Goal: Use online tool/utility: Utilize a website feature to perform a specific function

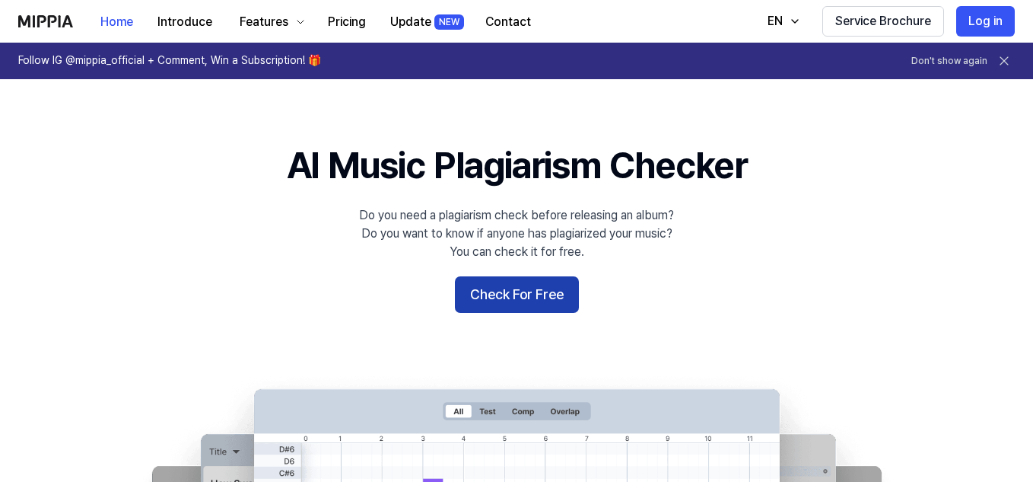
drag, startPoint x: 0, startPoint y: 0, endPoint x: 487, endPoint y: 306, distance: 575.0
click at [487, 306] on button "Check For Free" at bounding box center [517, 294] width 124 height 37
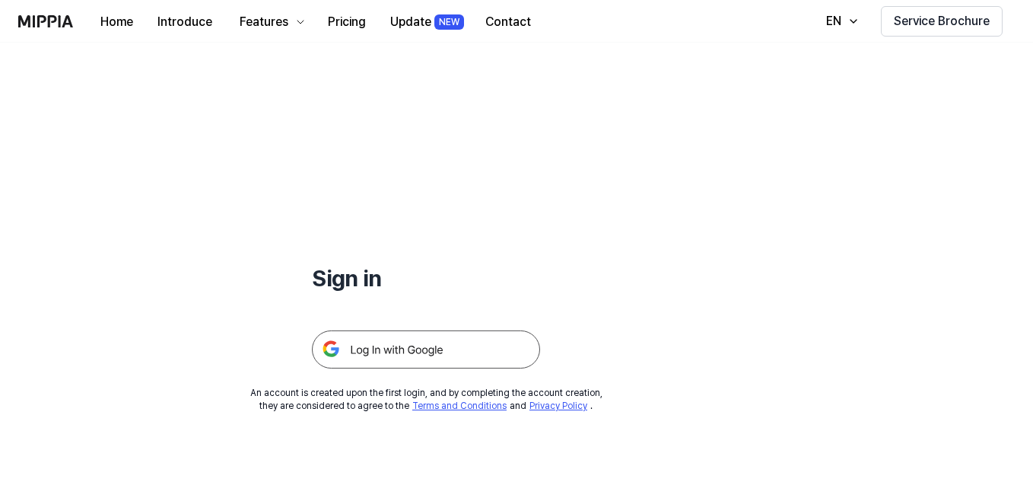
click at [423, 353] on img at bounding box center [426, 349] width 228 height 38
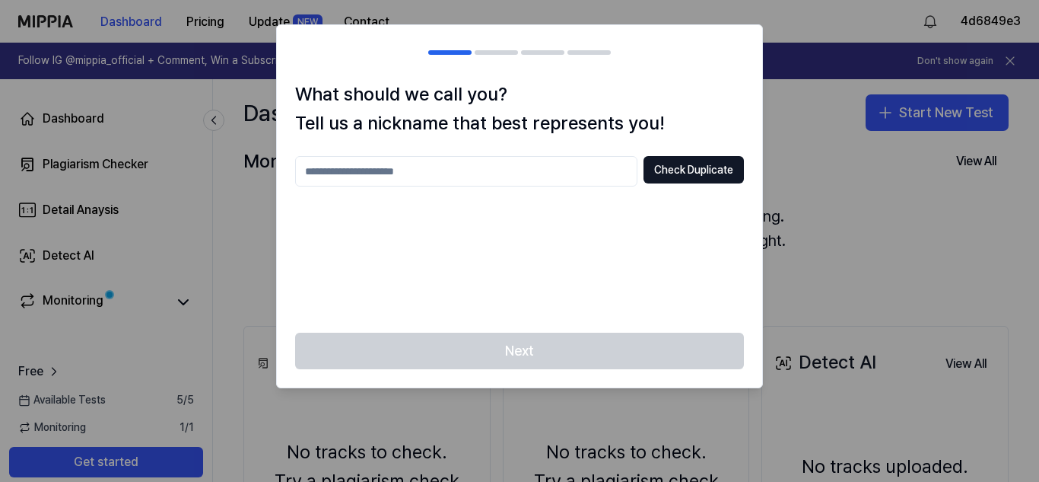
click at [577, 173] on input "text" at bounding box center [466, 171] width 342 height 30
type input "******"
click at [691, 178] on button "Check Duplicate" at bounding box center [694, 169] width 100 height 27
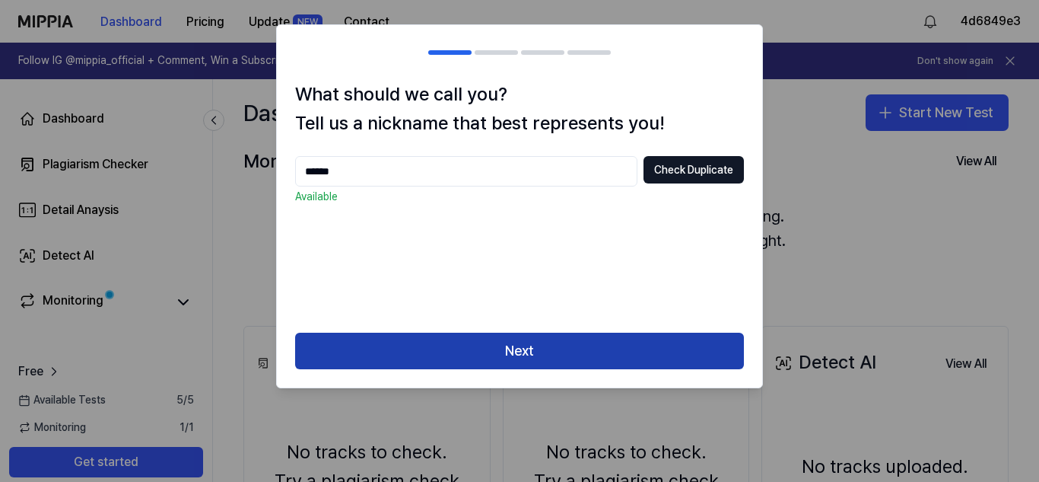
click at [562, 345] on button "Next" at bounding box center [519, 350] width 449 height 37
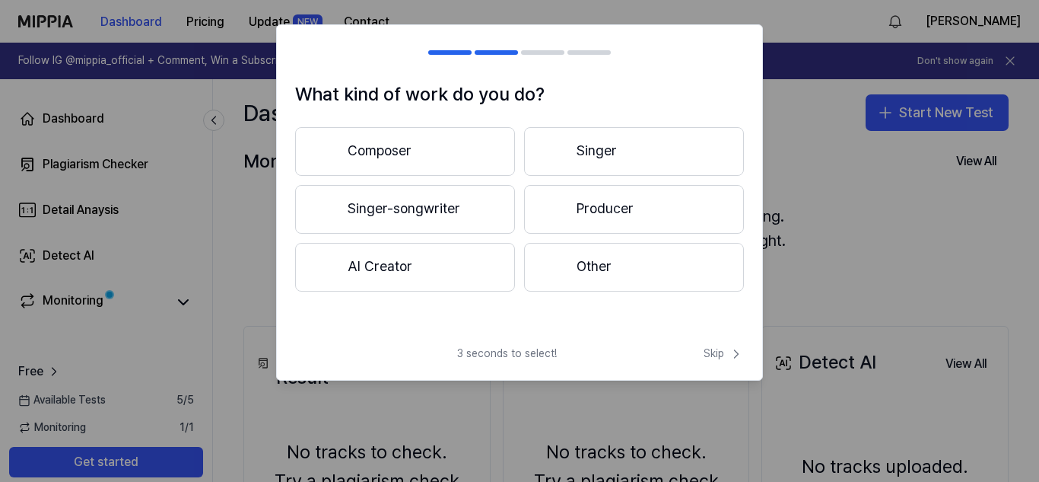
click at [637, 282] on button "Other" at bounding box center [634, 267] width 220 height 49
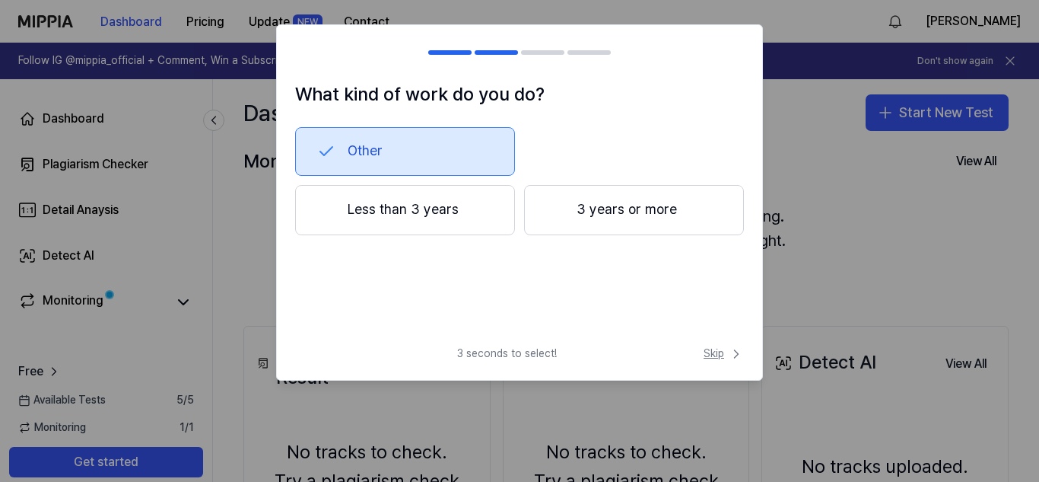
click at [714, 350] on span "Skip" at bounding box center [724, 353] width 40 height 15
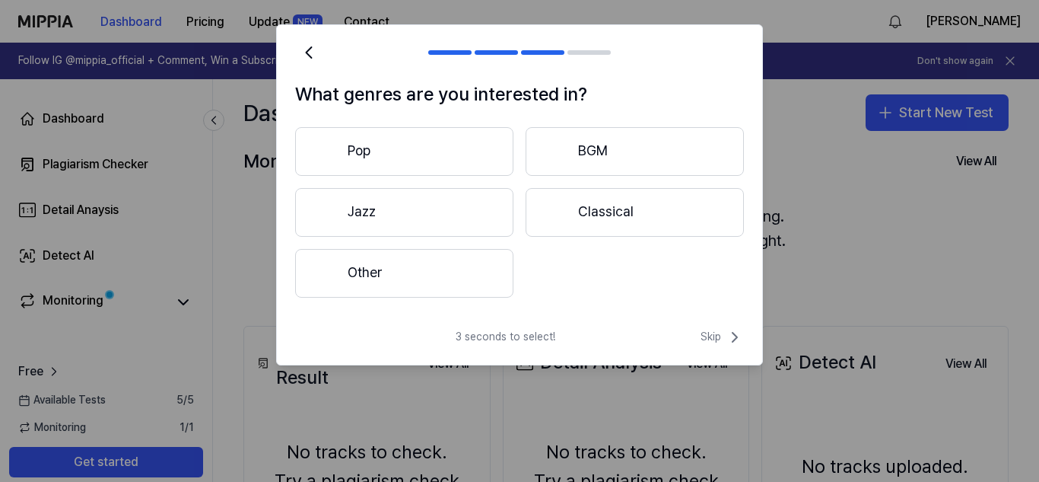
click at [437, 269] on button "Other" at bounding box center [404, 273] width 218 height 49
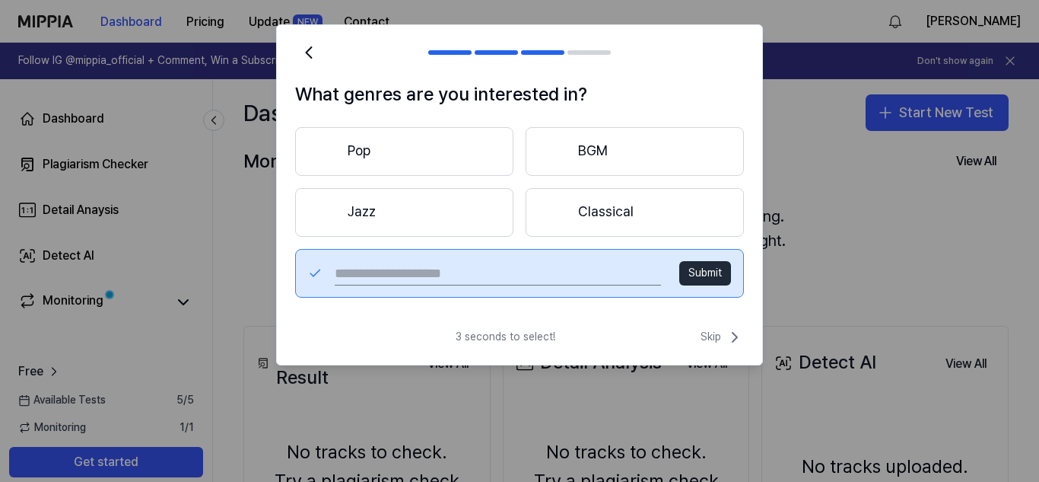
click at [456, 203] on button "Jazz" at bounding box center [404, 212] width 218 height 49
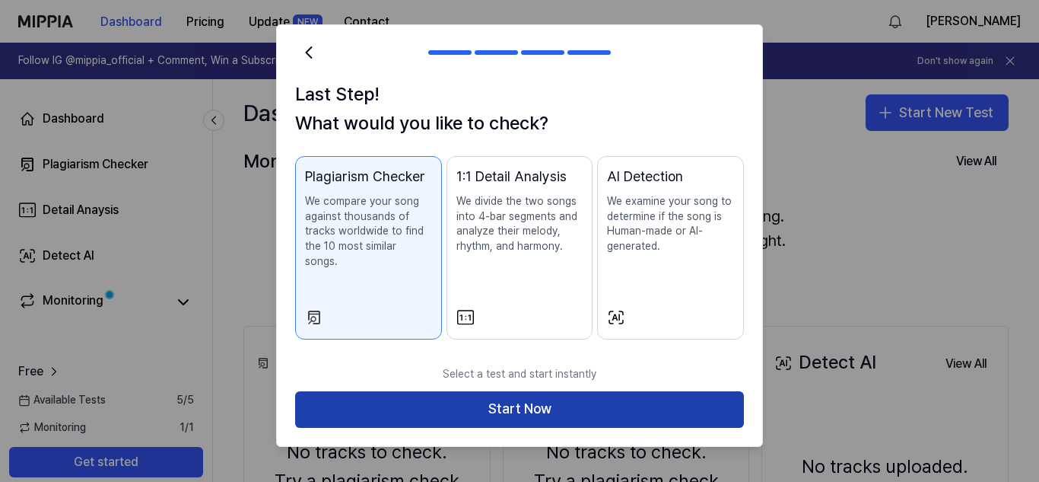
click at [478, 391] on button "Start Now" at bounding box center [519, 409] width 449 height 37
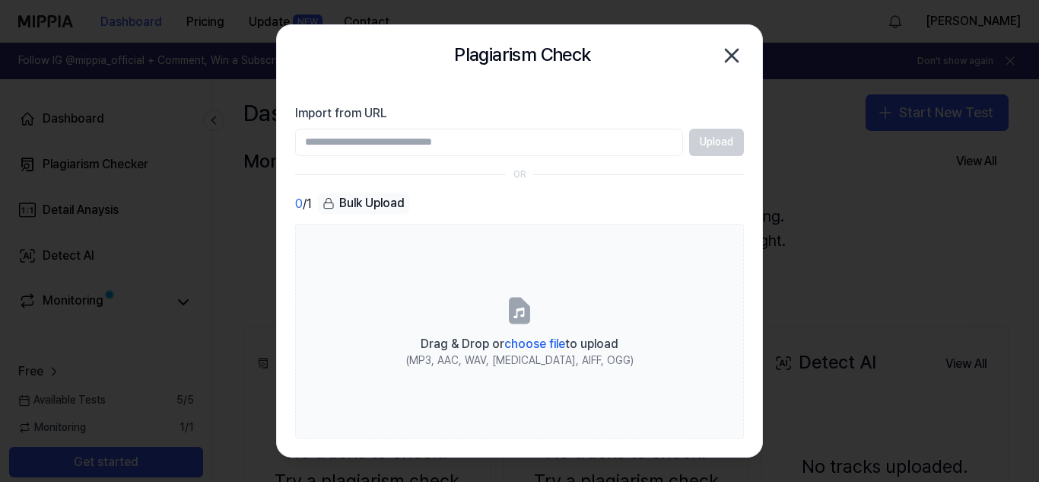
click at [383, 210] on div "Bulk Upload" at bounding box center [363, 202] width 91 height 21
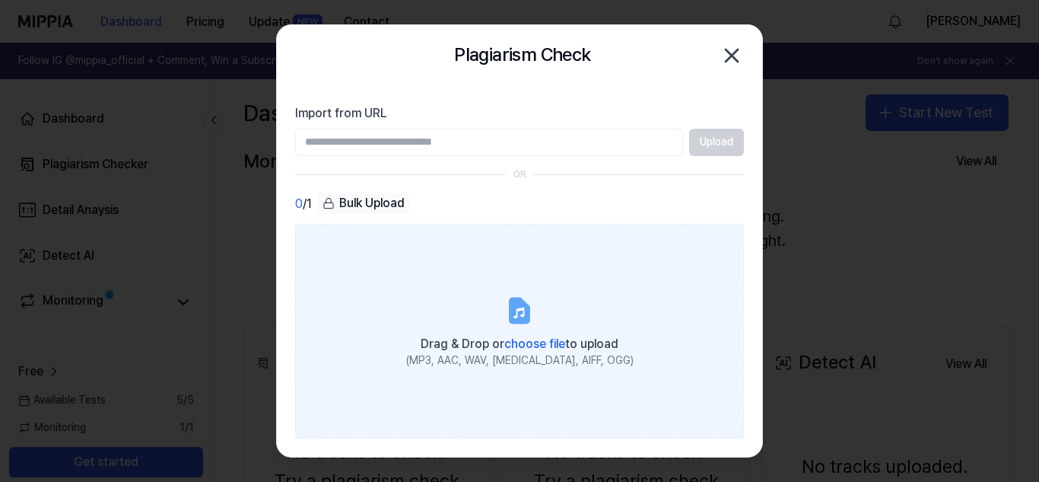
click at [512, 311] on icon at bounding box center [520, 310] width 18 height 24
click at [0, 0] on input "Drag & Drop or choose file to upload (MP3, AAC, WAV, [MEDICAL_DATA], AIFF, OGG)" at bounding box center [0, 0] width 0 height 0
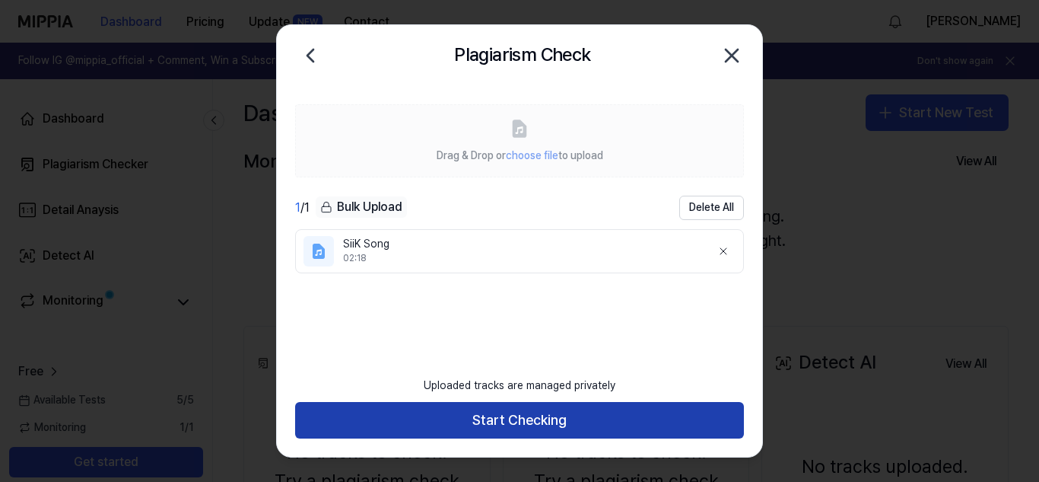
click at [522, 416] on button "Start Checking" at bounding box center [519, 420] width 449 height 37
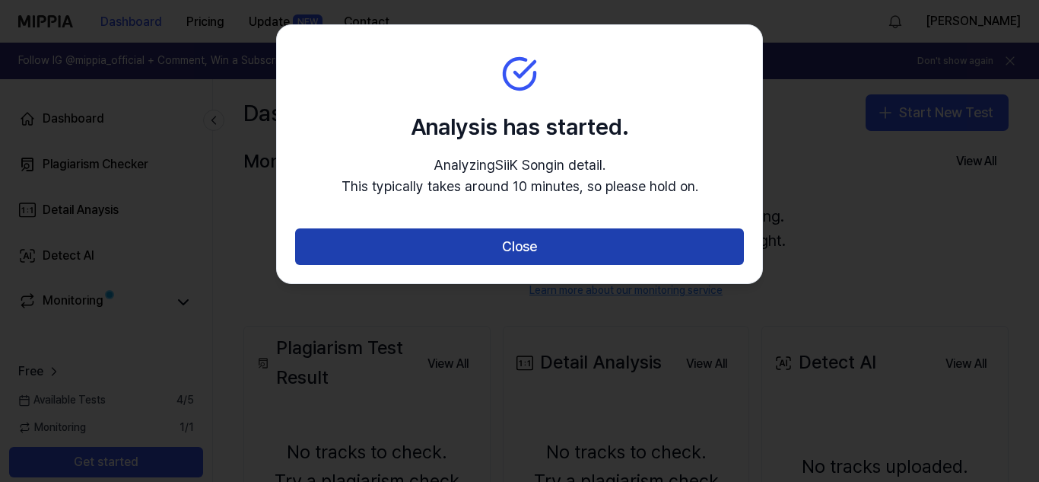
click at [523, 242] on button "Close" at bounding box center [519, 246] width 449 height 37
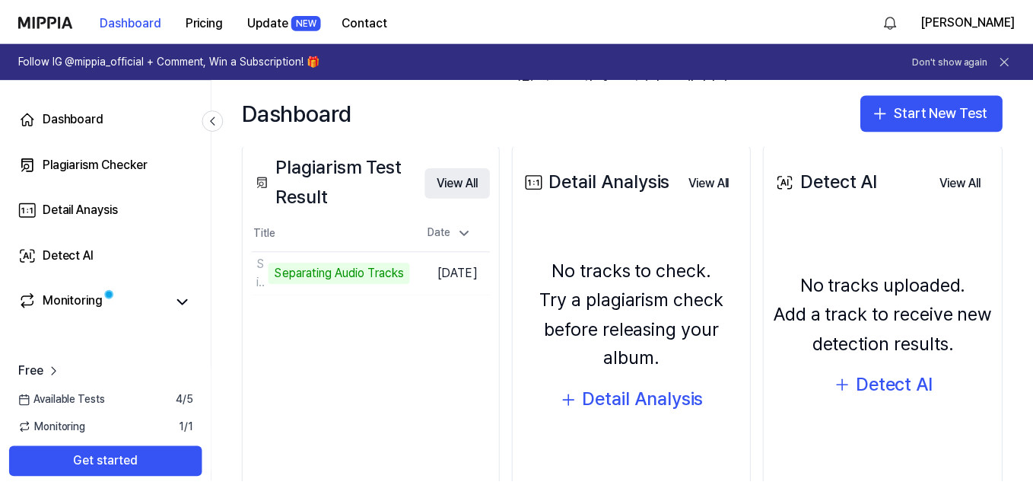
scroll to position [187, 0]
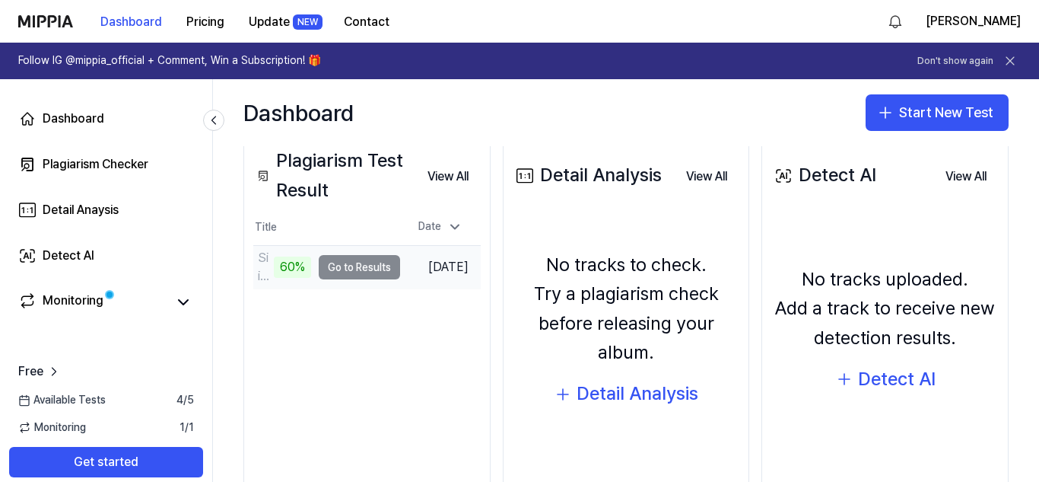
click at [334, 262] on td "SiiK Song 60% Go to Results" at bounding box center [326, 267] width 147 height 43
click at [114, 294] on span at bounding box center [109, 294] width 9 height 9
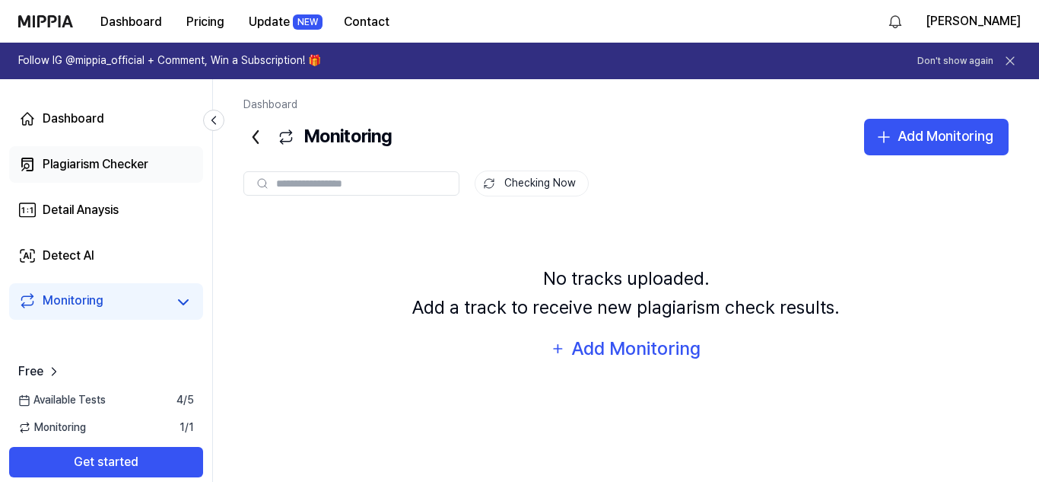
click at [79, 180] on link "Plagiarism Checker" at bounding box center [106, 164] width 194 height 37
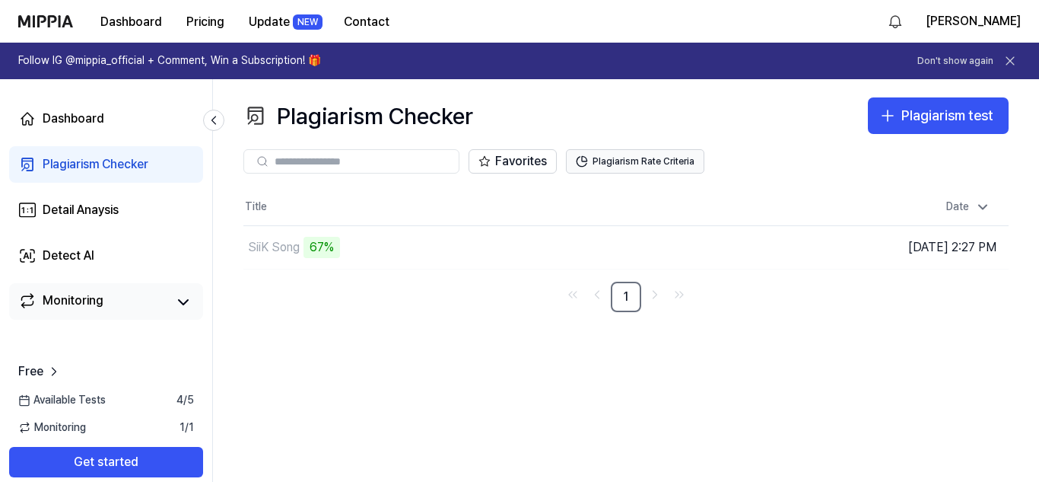
click at [589, 162] on button "Plagiarism Rate Criteria" at bounding box center [635, 161] width 138 height 24
click at [615, 165] on button "Plagiarism Rate Criteria" at bounding box center [635, 161] width 138 height 24
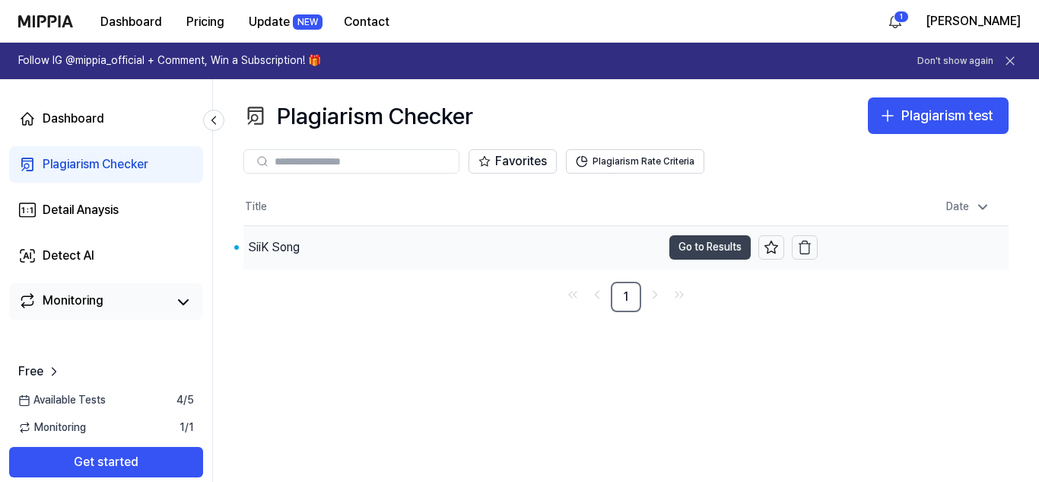
click at [685, 243] on button "Go to Results" at bounding box center [710, 247] width 81 height 24
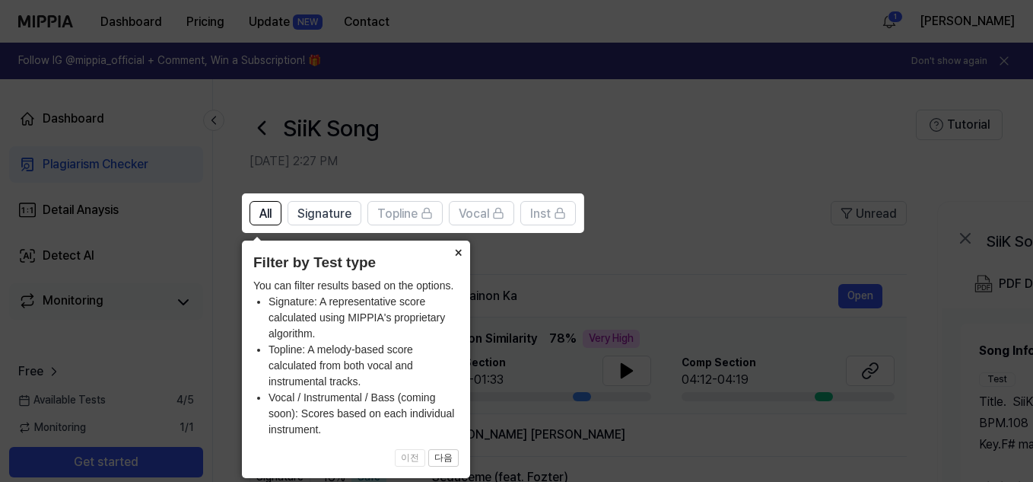
click at [458, 250] on button "×" at bounding box center [458, 250] width 24 height 21
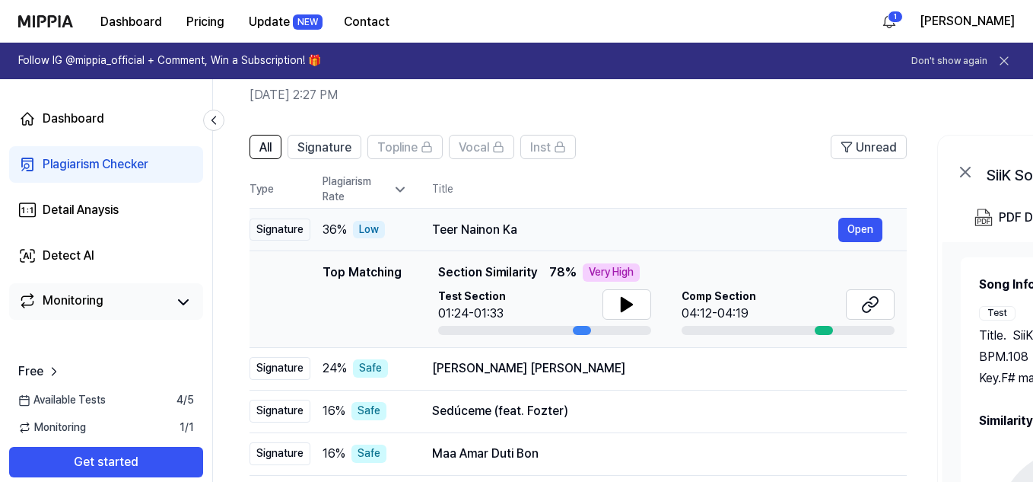
scroll to position [65, 0]
click at [606, 302] on button at bounding box center [627, 306] width 49 height 30
click at [593, 244] on td "[PERSON_NAME] Ka Open" at bounding box center [657, 231] width 499 height 43
click at [378, 190] on div "Plagiarism Rate" at bounding box center [365, 191] width 85 height 30
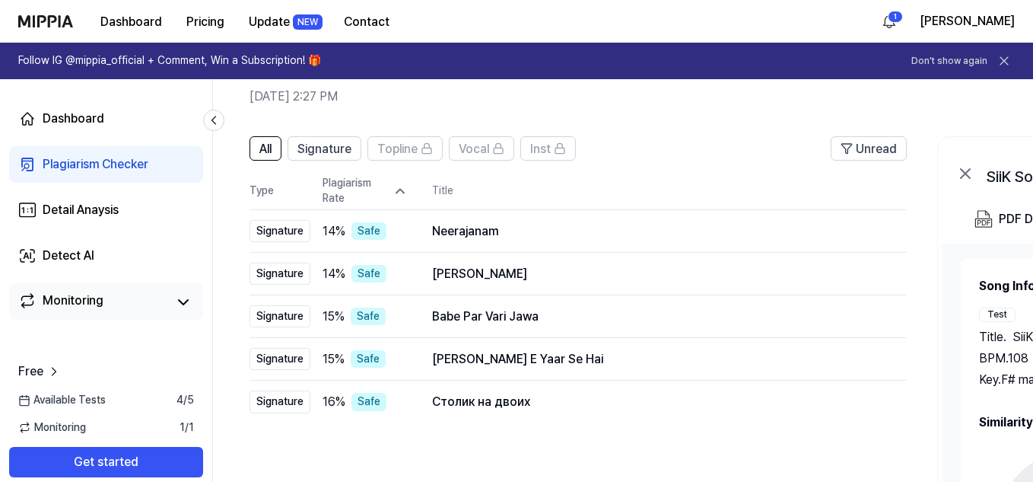
click at [376, 192] on div "Plagiarism Rate" at bounding box center [365, 191] width 85 height 30
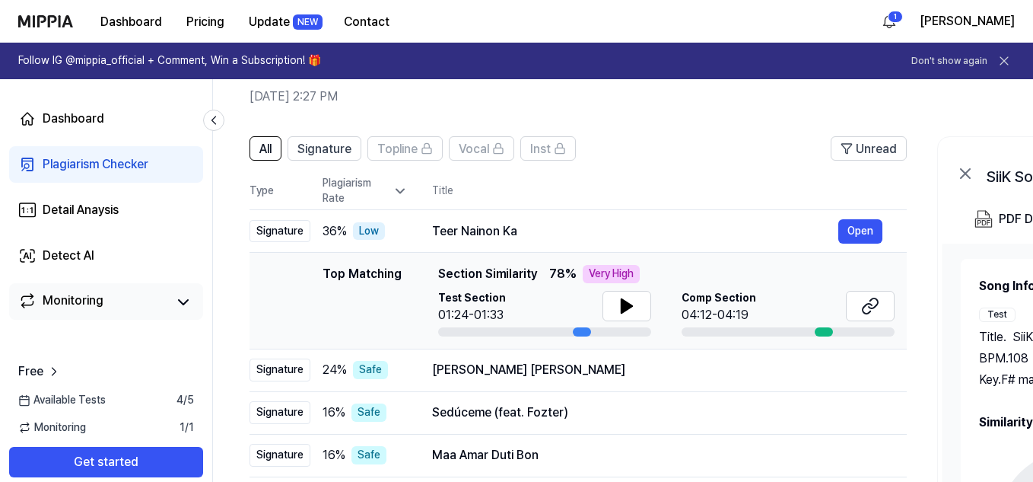
click at [374, 195] on div "Plagiarism Rate" at bounding box center [365, 191] width 85 height 30
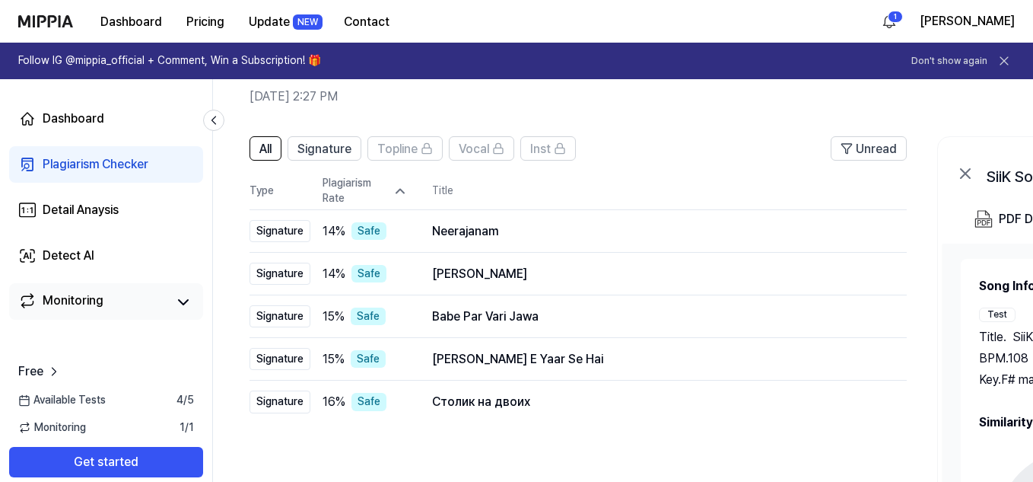
click at [374, 195] on div "Plagiarism Rate" at bounding box center [365, 191] width 85 height 30
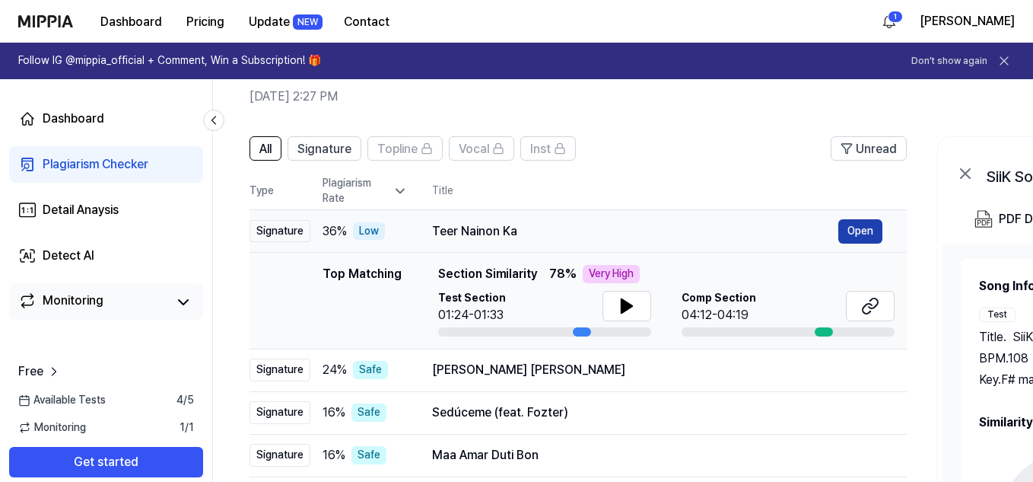
click at [855, 231] on button "Open" at bounding box center [860, 231] width 44 height 24
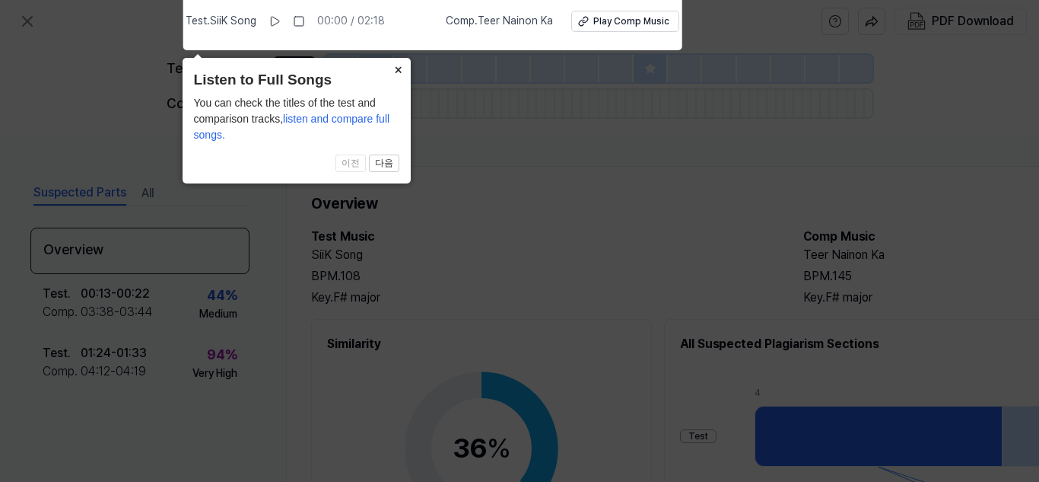
click at [389, 69] on button "×" at bounding box center [399, 68] width 24 height 21
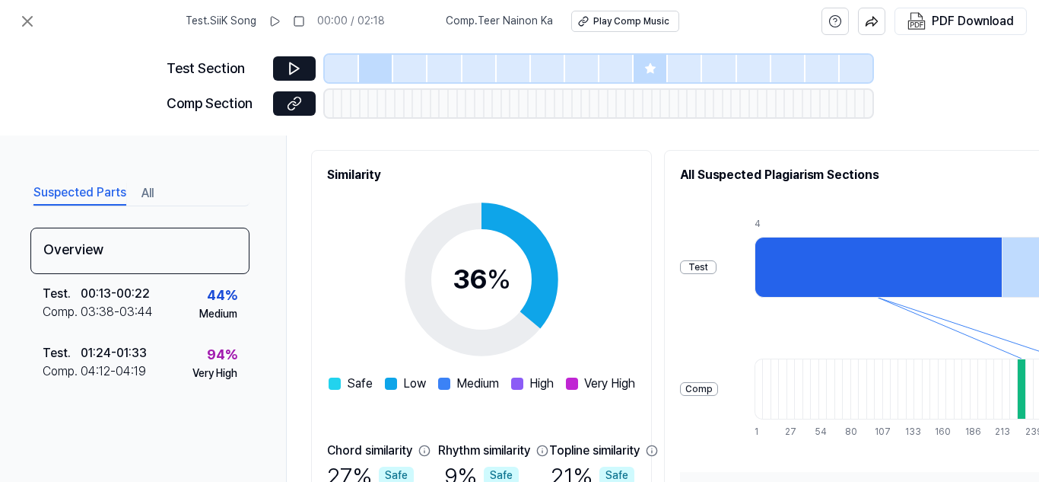
scroll to position [172, 0]
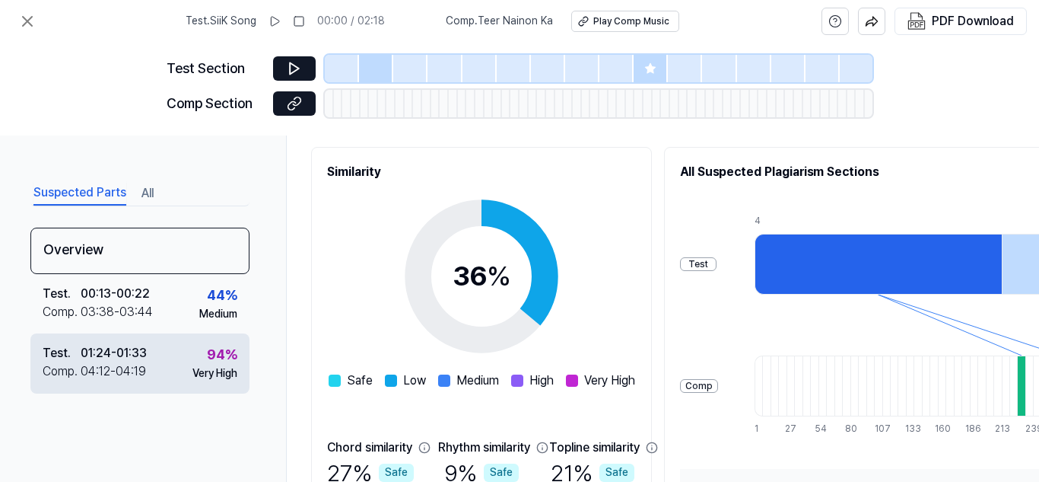
click at [132, 352] on div "01:24 - 01:33" at bounding box center [114, 353] width 66 height 18
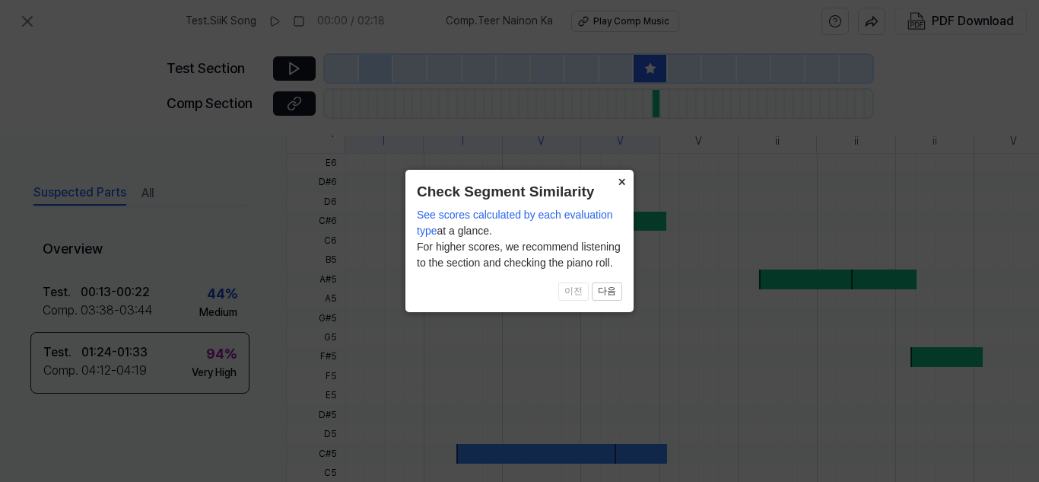
click at [618, 171] on button "×" at bounding box center [621, 180] width 24 height 21
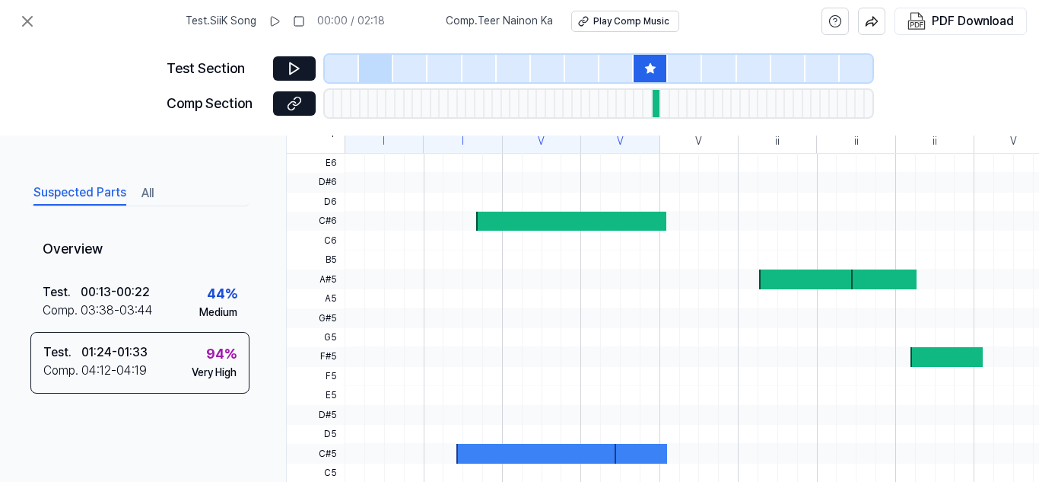
click at [467, 299] on div at bounding box center [973, 298] width 1257 height 19
click at [311, 60] on button at bounding box center [294, 68] width 43 height 24
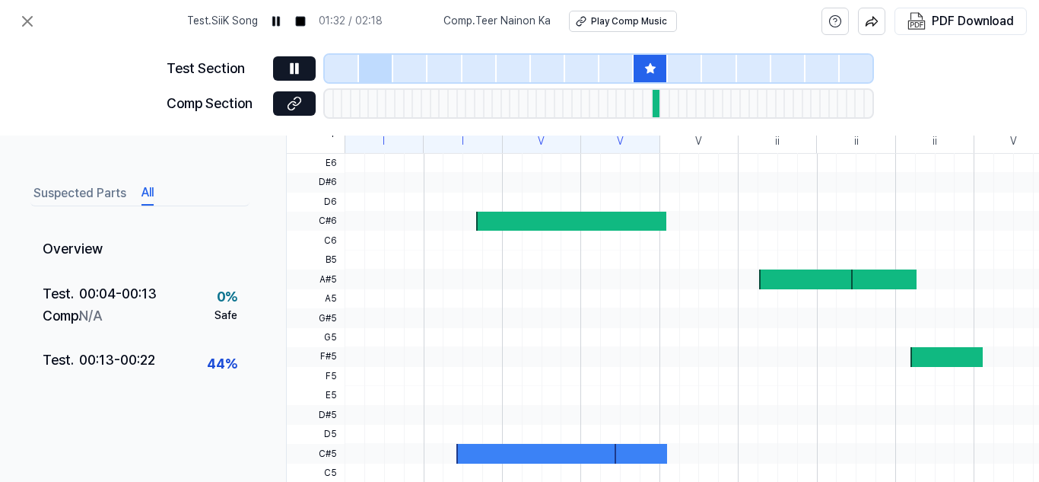
click at [144, 199] on button "All" at bounding box center [148, 193] width 12 height 24
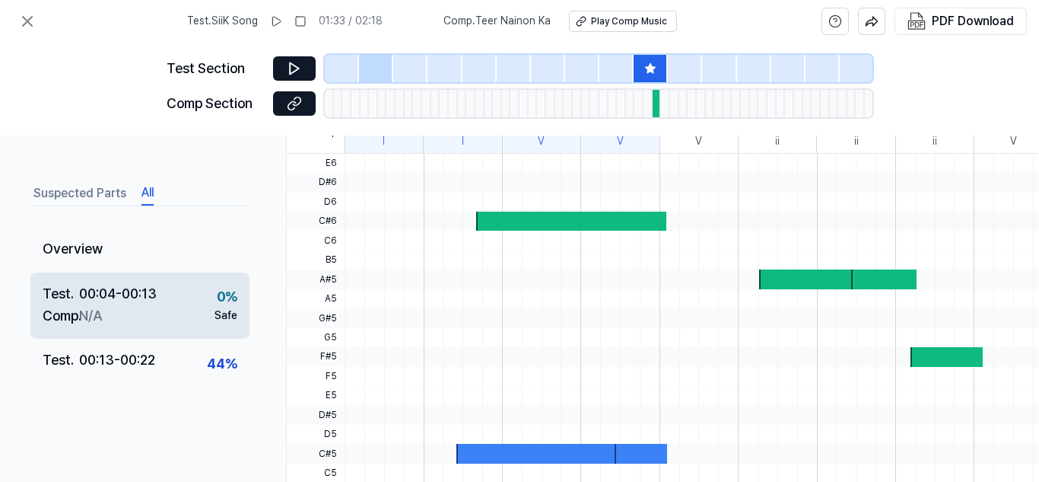
click at [154, 307] on div "Comp . N/A" at bounding box center [100, 316] width 114 height 22
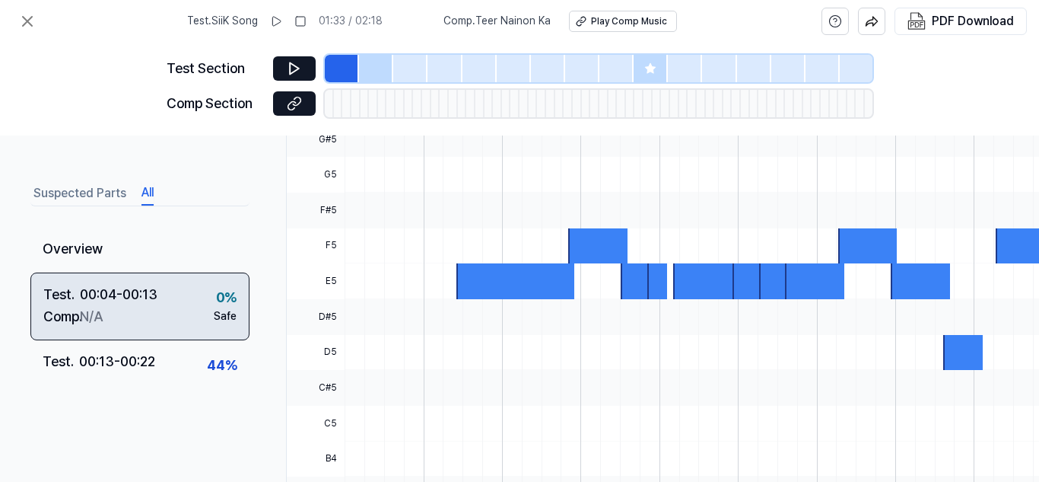
scroll to position [401, 0]
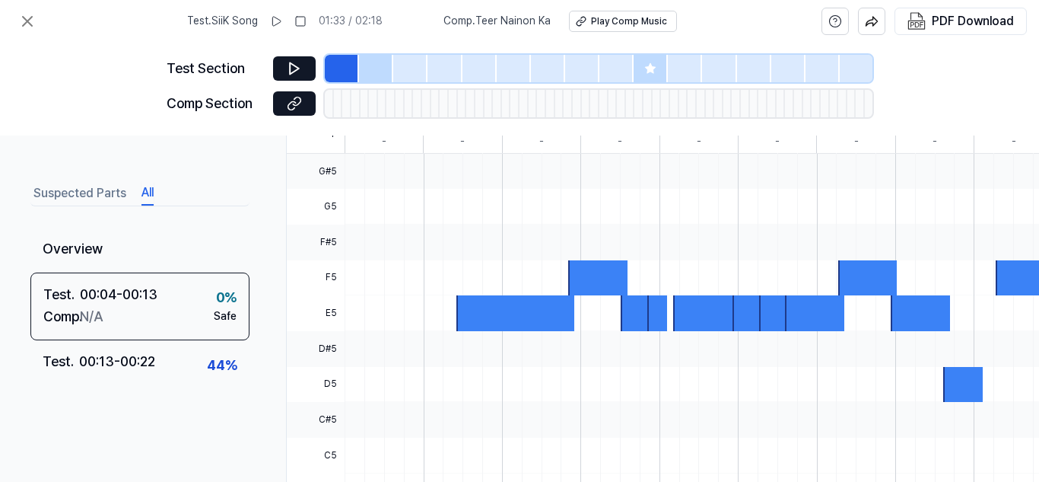
click at [138, 370] on div "Suspected Parts All Overview Test . 00:04 - 00:13 Comp . N/A 0 % Safe Test . 00…" at bounding box center [139, 320] width 219 height 285
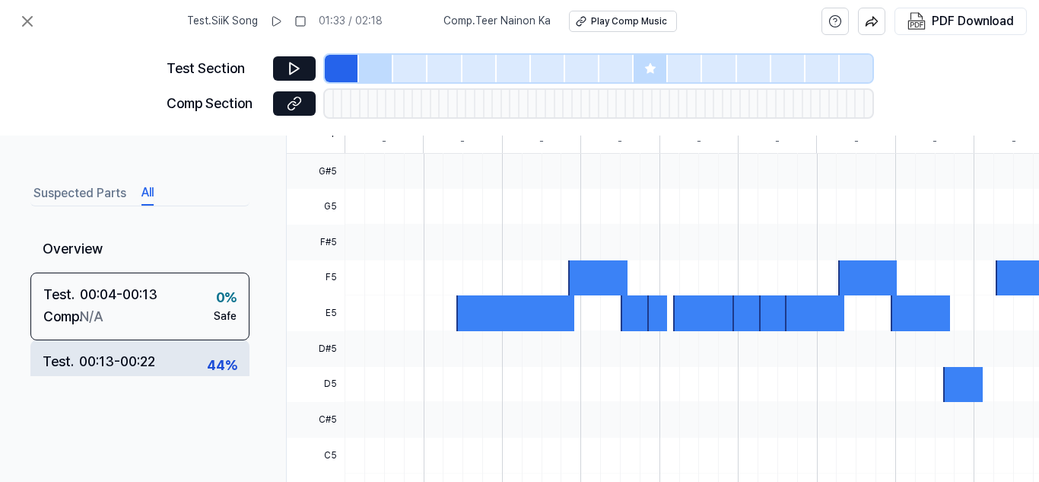
click at [175, 349] on div "Test . 00:13 - 00:22 Comp . 03:38 - 03:44 44 % Medium" at bounding box center [139, 373] width 219 height 67
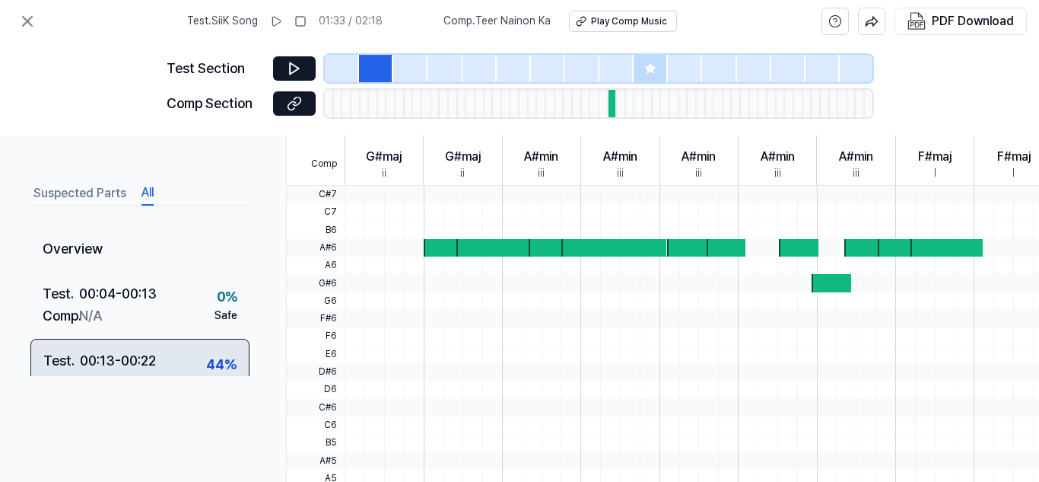
scroll to position [433, 0]
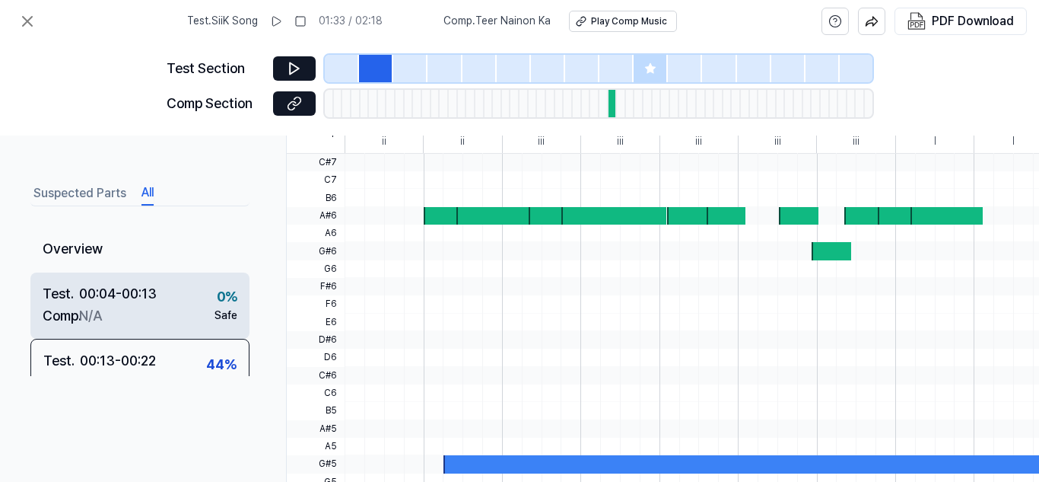
click at [147, 325] on div "Comp . N/A" at bounding box center [100, 316] width 114 height 22
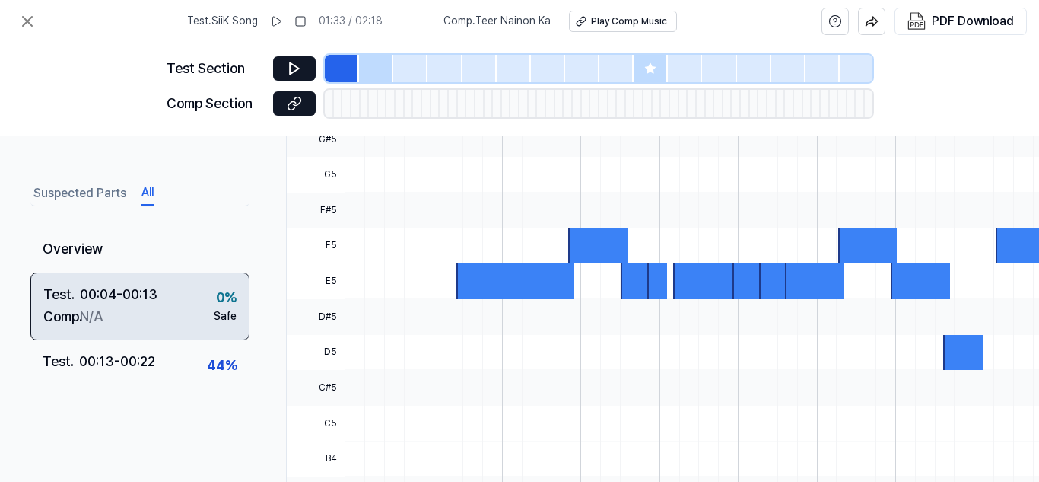
scroll to position [401, 0]
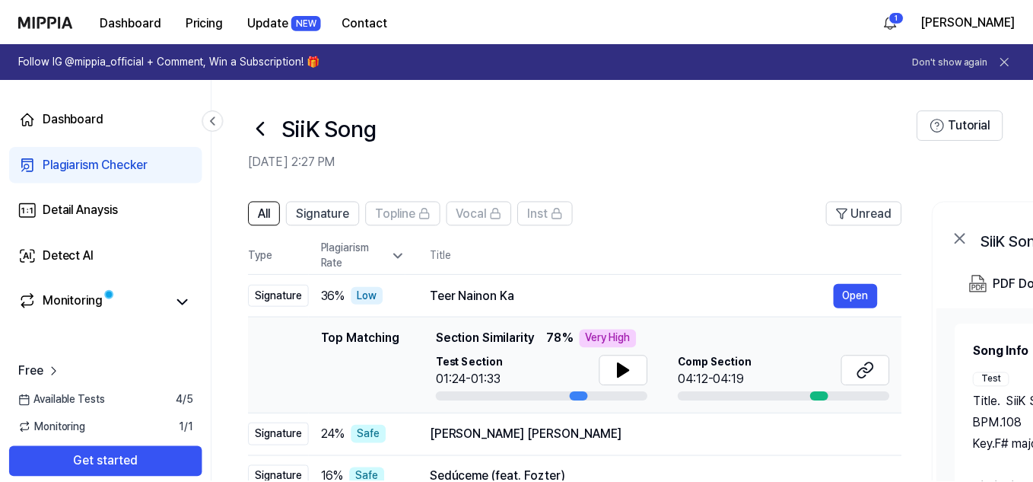
scroll to position [65, 0]
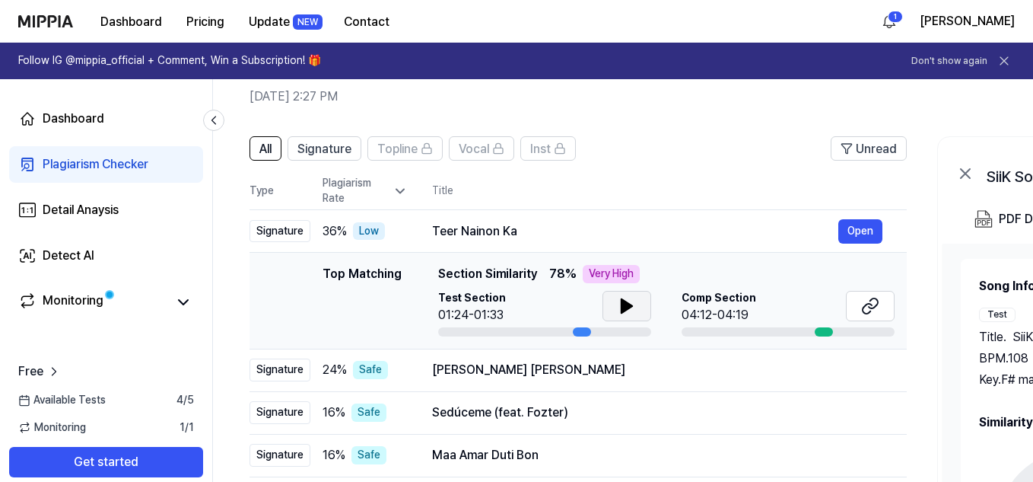
click at [624, 300] on icon at bounding box center [627, 306] width 18 height 18
click at [629, 302] on icon at bounding box center [629, 306] width 3 height 12
click at [819, 328] on div at bounding box center [824, 331] width 18 height 9
click at [629, 311] on icon at bounding box center [627, 306] width 18 height 18
click at [629, 311] on icon at bounding box center [629, 306] width 3 height 12
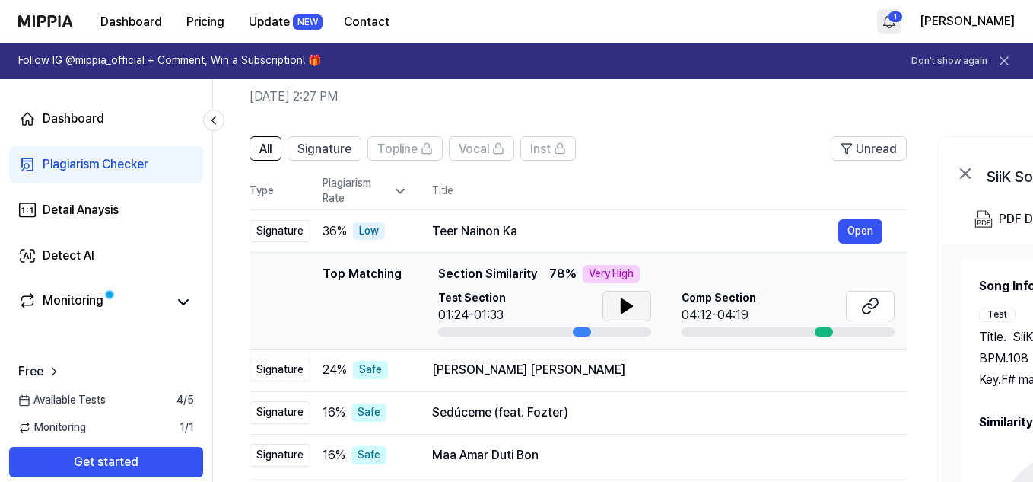
click at [940, 14] on html "Dashboard Pricing Update NEW Contact 1 [PERSON_NAME] Follow IG @mippia_official…" at bounding box center [516, 176] width 1033 height 482
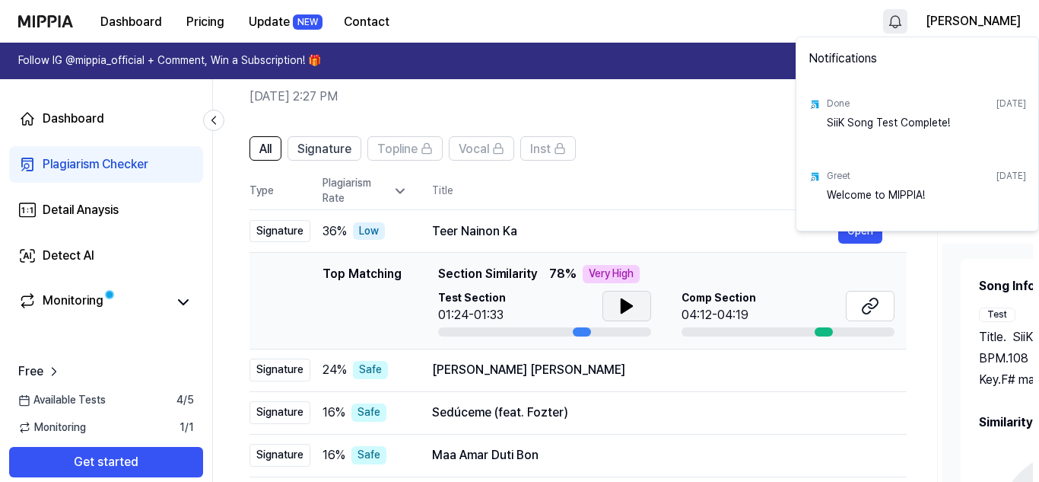
click at [705, 103] on html "Dashboard Pricing Update NEW Contact [PERSON_NAME] Follow IG @mippia_official +…" at bounding box center [519, 176] width 1039 height 482
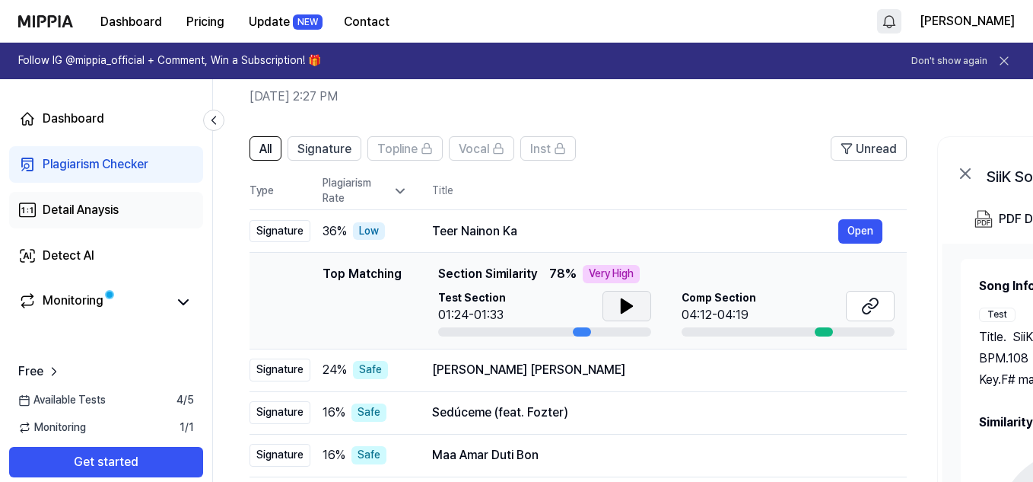
click at [126, 209] on link "Detail Anaysis" at bounding box center [106, 210] width 194 height 37
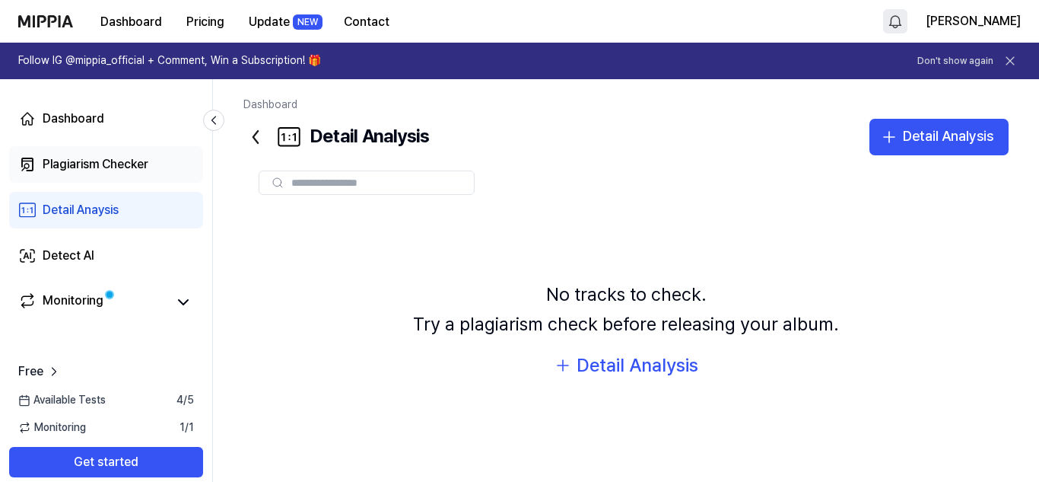
click at [85, 173] on link "Plagiarism Checker" at bounding box center [106, 164] width 194 height 37
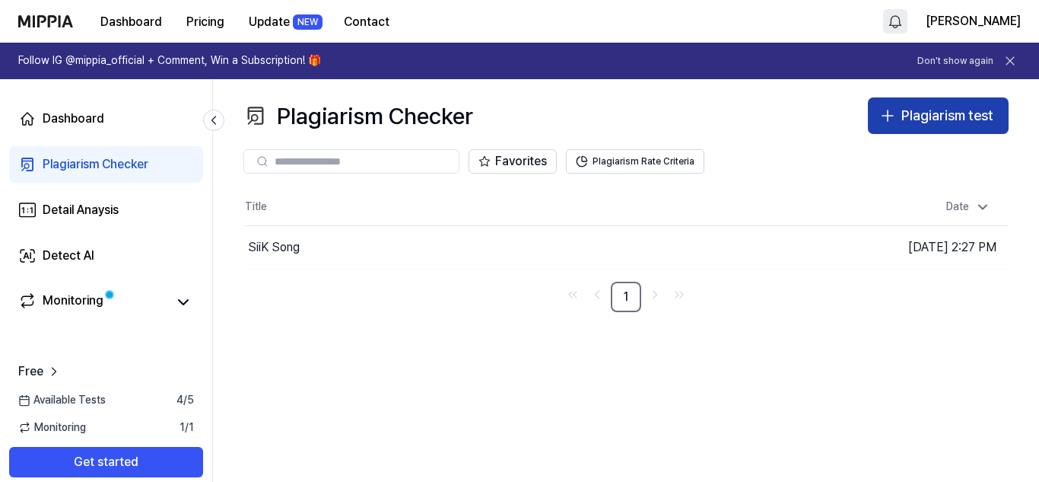
click at [905, 103] on button "Plagiarism test" at bounding box center [938, 115] width 141 height 37
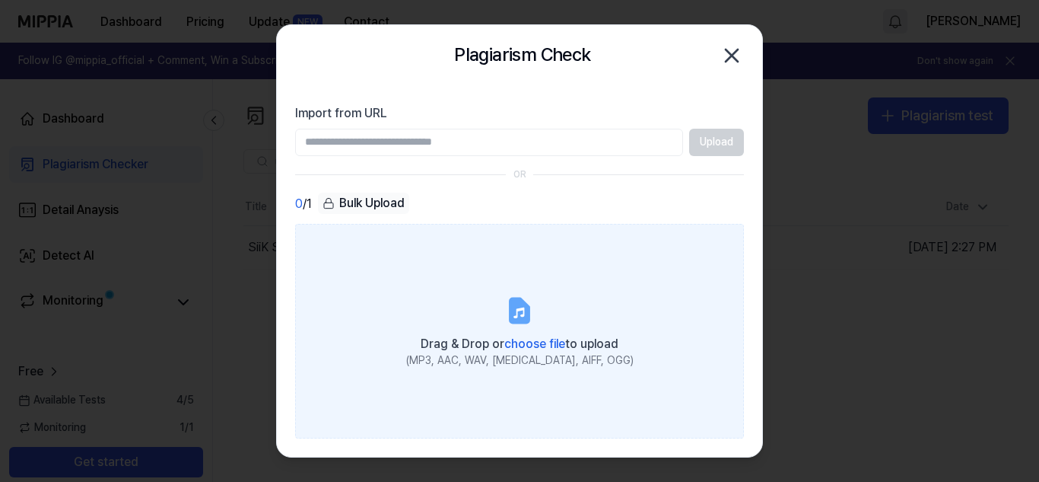
click at [475, 306] on label "Drag & Drop or choose file to upload (MP3, AAC, WAV, [MEDICAL_DATA], AIFF, OGG)" at bounding box center [519, 331] width 449 height 215
click at [0, 0] on input "Drag & Drop or choose file to upload (MP3, AAC, WAV, [MEDICAL_DATA], AIFF, OGG)" at bounding box center [0, 0] width 0 height 0
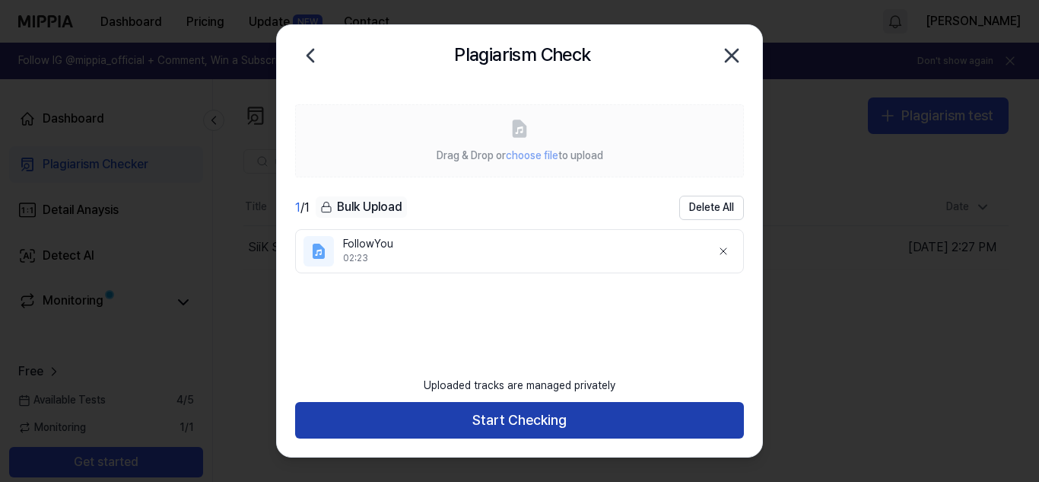
click at [514, 413] on button "Start Checking" at bounding box center [519, 420] width 449 height 37
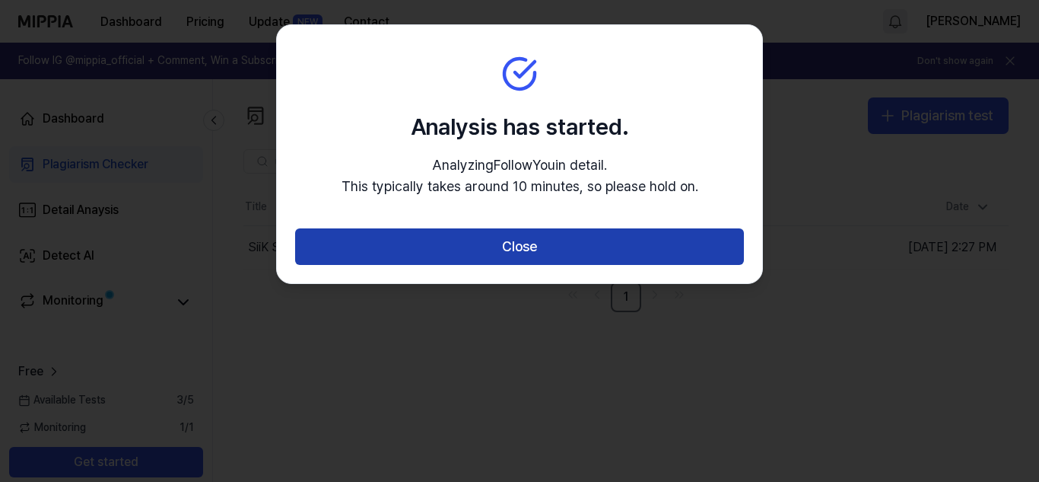
click at [570, 240] on button "Close" at bounding box center [519, 246] width 449 height 37
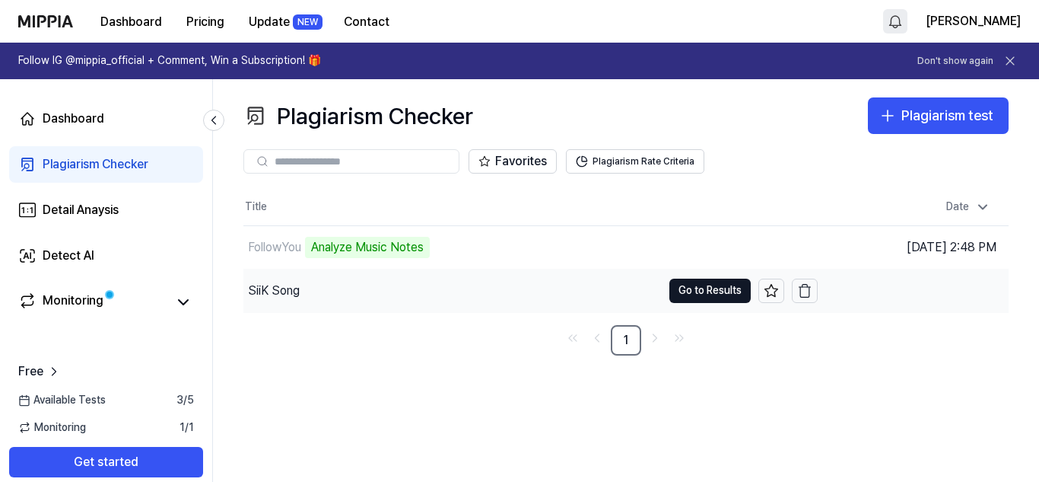
click at [522, 305] on div "SiiK Song" at bounding box center [452, 290] width 418 height 43
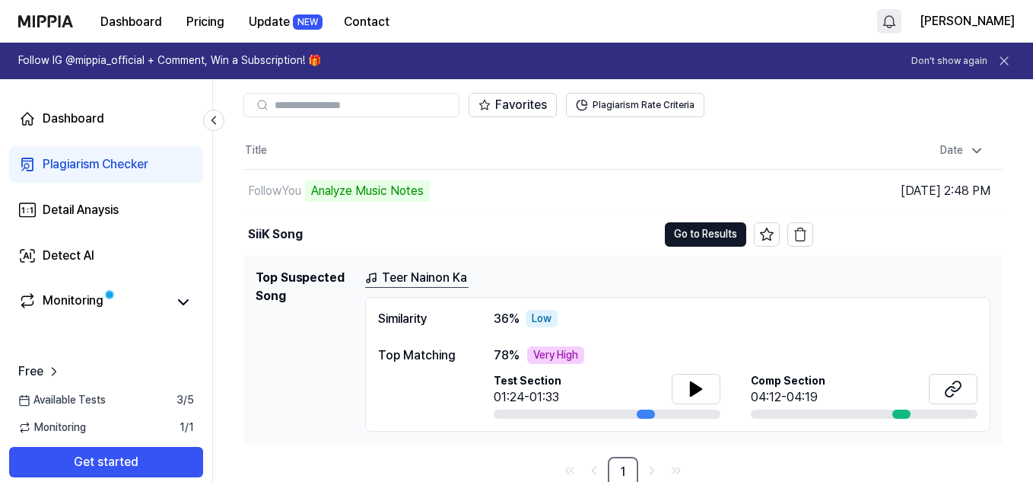
scroll to position [59, 0]
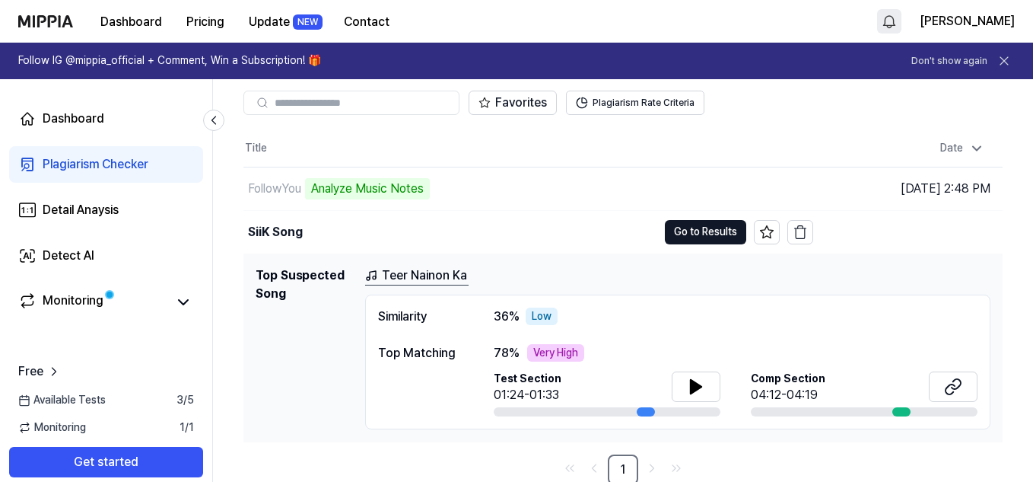
click at [323, 325] on h1 "Top Suspected Song" at bounding box center [304, 348] width 97 height 164
click at [304, 192] on div "FollowYou Analyze Music Notes" at bounding box center [336, 188] width 186 height 21
click at [700, 182] on td "FollowYou Analyze Music Notes Go to Results" at bounding box center [528, 188] width 570 height 43
click at [167, 298] on div "Monitoring" at bounding box center [106, 301] width 176 height 21
click at [84, 300] on div "Monitoring" at bounding box center [73, 301] width 61 height 21
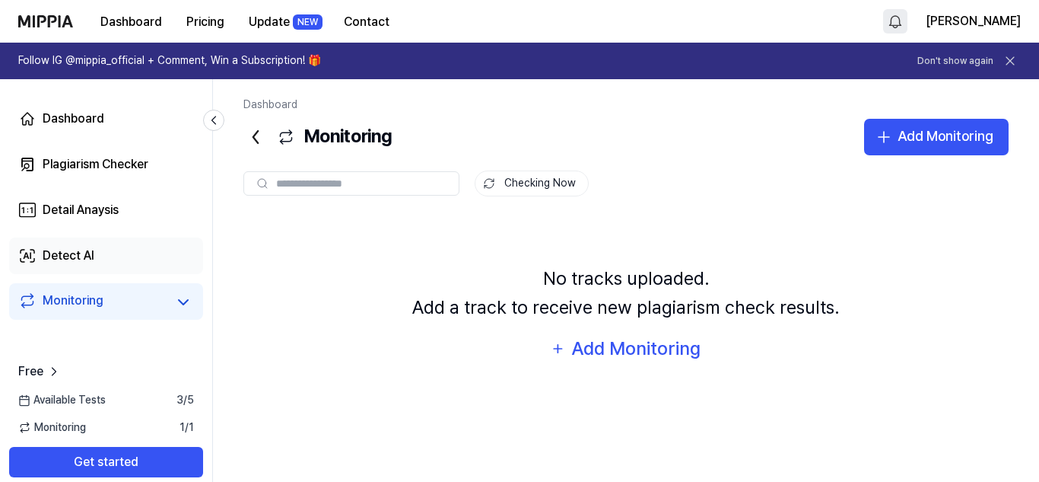
click at [81, 256] on div "Detect AI" at bounding box center [69, 256] width 52 height 18
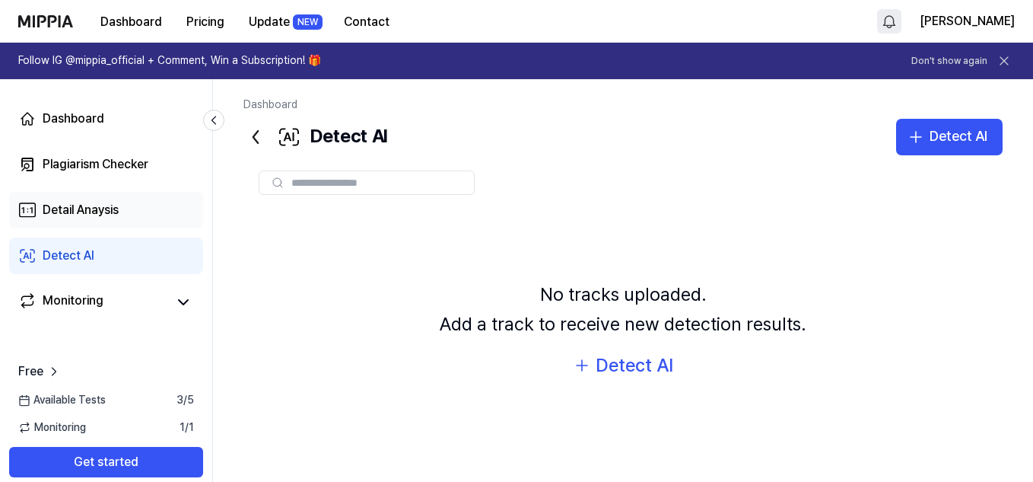
click at [62, 208] on div "Detail Anaysis" at bounding box center [81, 210] width 76 height 18
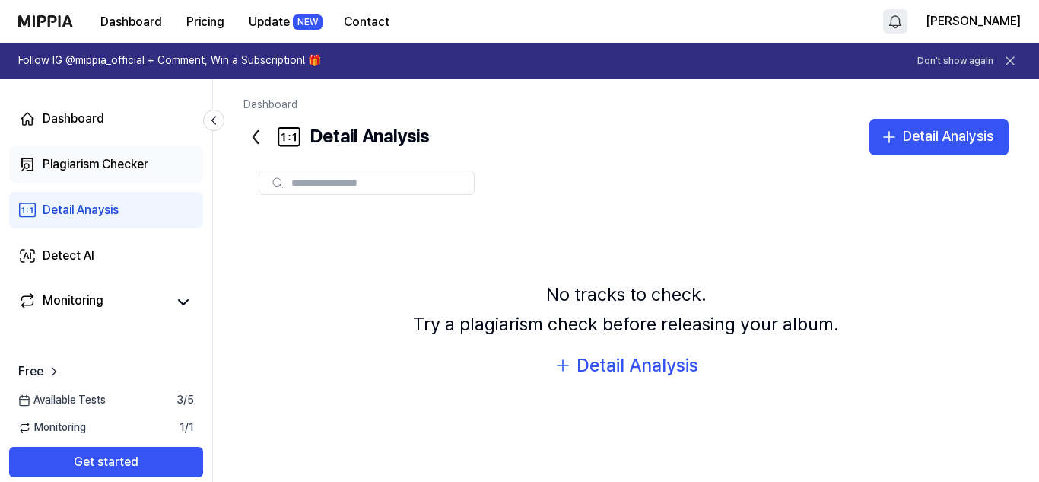
click at [100, 170] on div "Plagiarism Checker" at bounding box center [96, 164] width 106 height 18
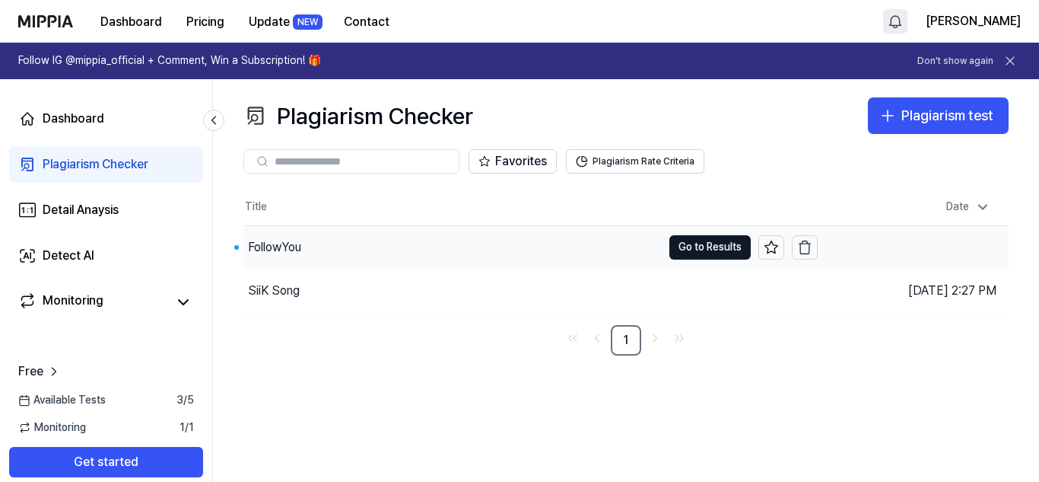
click at [312, 236] on div "FollowYou" at bounding box center [452, 247] width 418 height 43
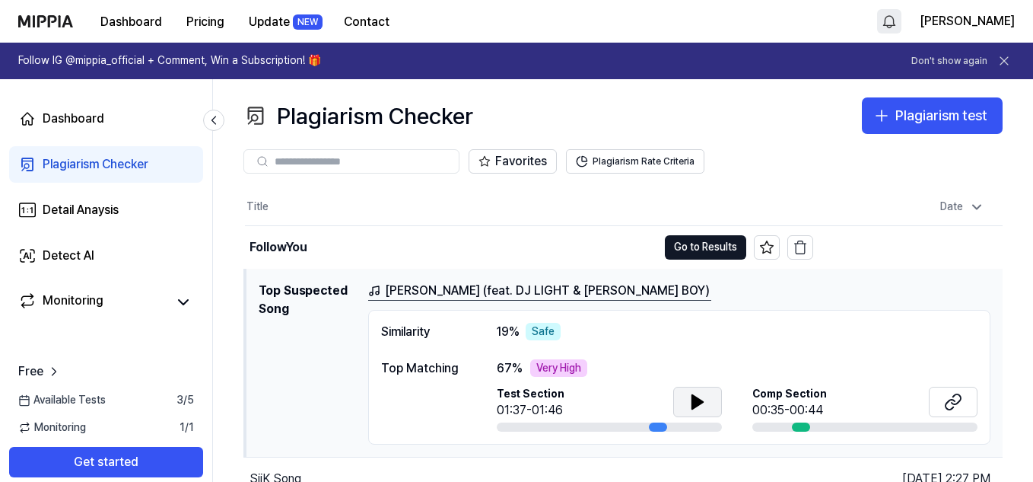
click at [698, 398] on icon at bounding box center [697, 402] width 11 height 14
